Goal: Browse casually

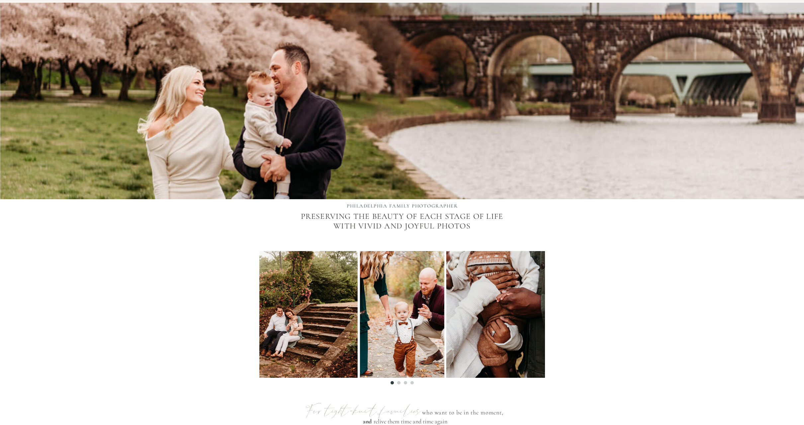
scroll to position [100, 0]
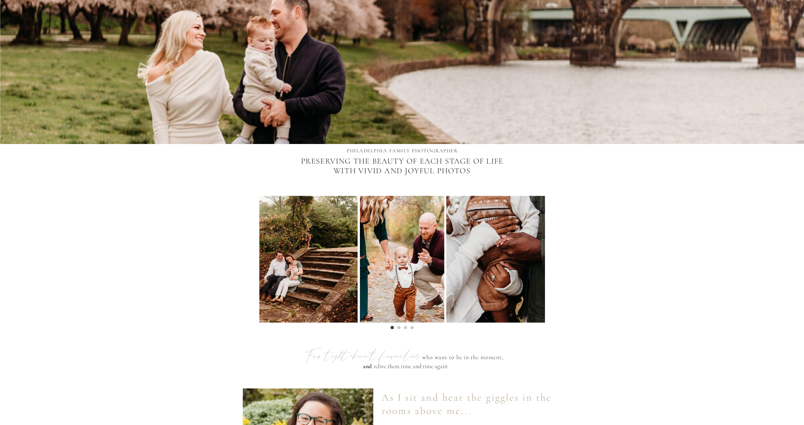
click at [525, 276] on img at bounding box center [541, 259] width 190 height 127
click at [400, 327] on li "Page dot 2" at bounding box center [398, 327] width 3 height 3
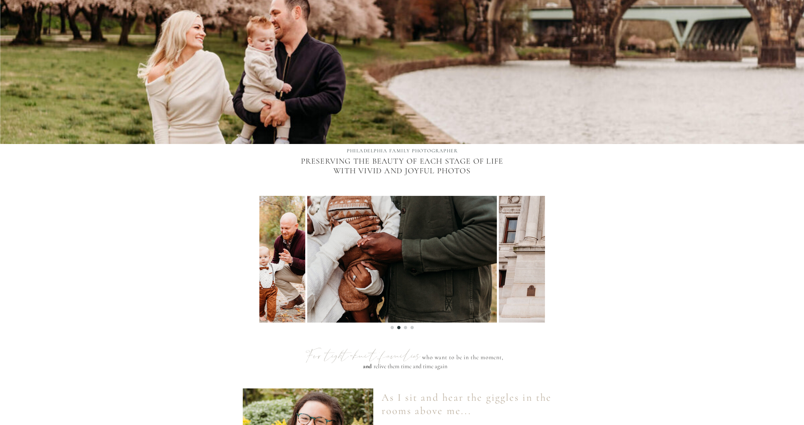
click at [404, 329] on li "Page dot 3" at bounding box center [405, 327] width 3 height 3
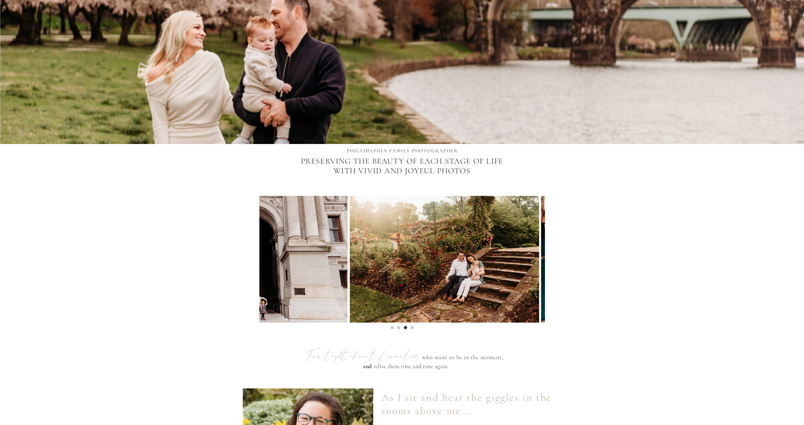
click at [359, 285] on img at bounding box center [445, 259] width 190 height 127
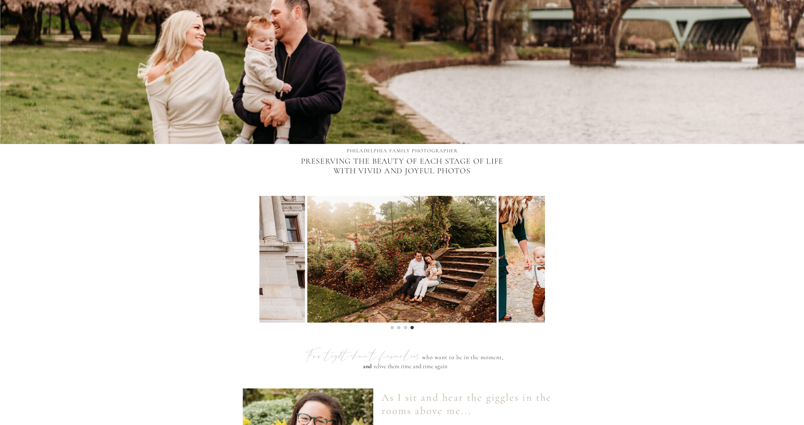
click at [380, 274] on img at bounding box center [402, 259] width 190 height 127
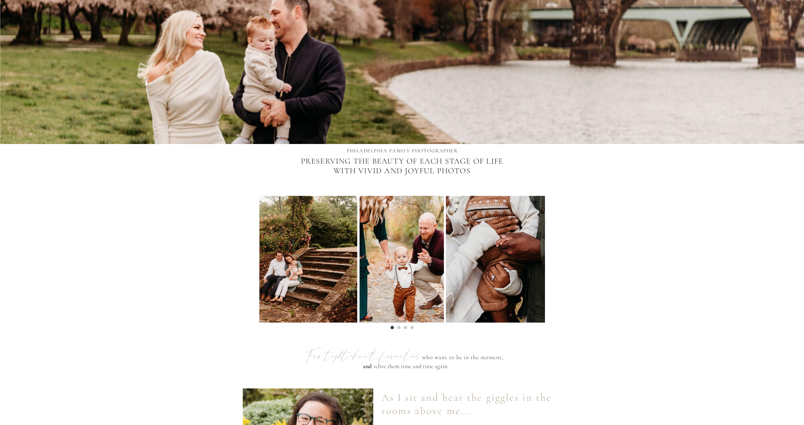
click at [446, 266] on img at bounding box center [541, 259] width 190 height 127
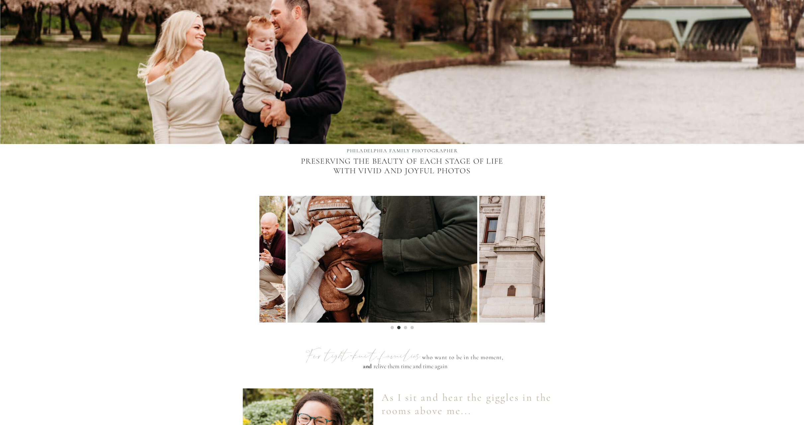
click at [294, 252] on img at bounding box center [383, 259] width 190 height 127
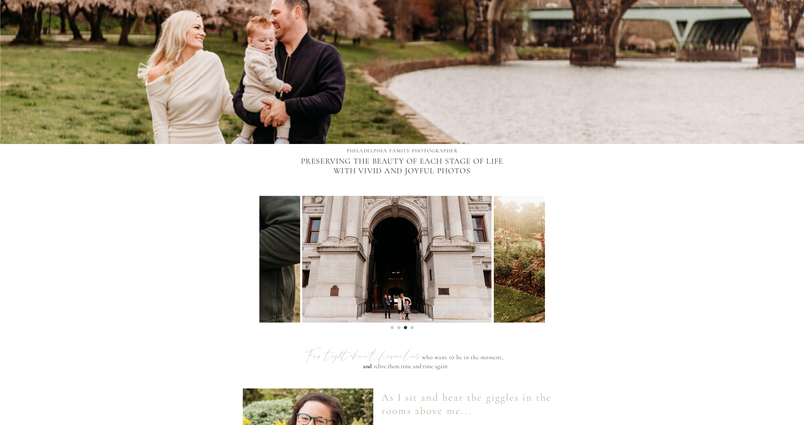
click at [438, 282] on img at bounding box center [397, 259] width 190 height 127
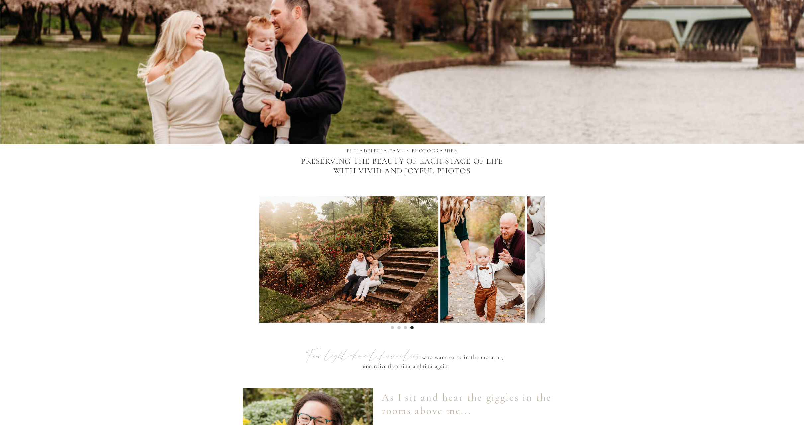
click at [363, 283] on img at bounding box center [344, 259] width 190 height 127
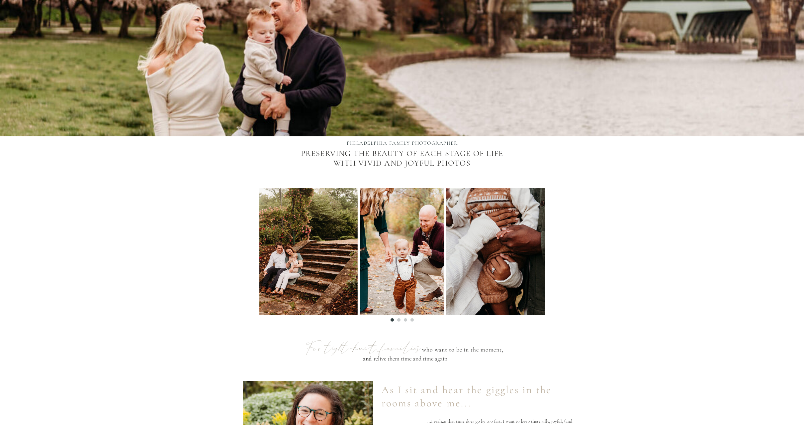
scroll to position [66, 0]
